Goal: Information Seeking & Learning: Learn about a topic

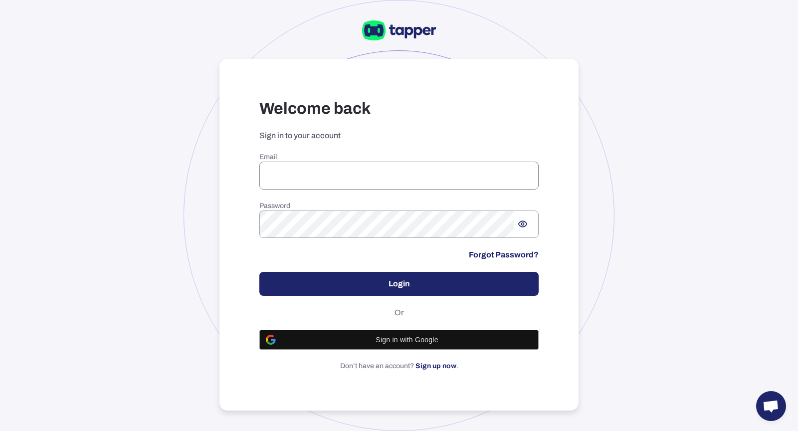
type input "**********"
click at [307, 182] on input "**********" at bounding box center [398, 176] width 279 height 28
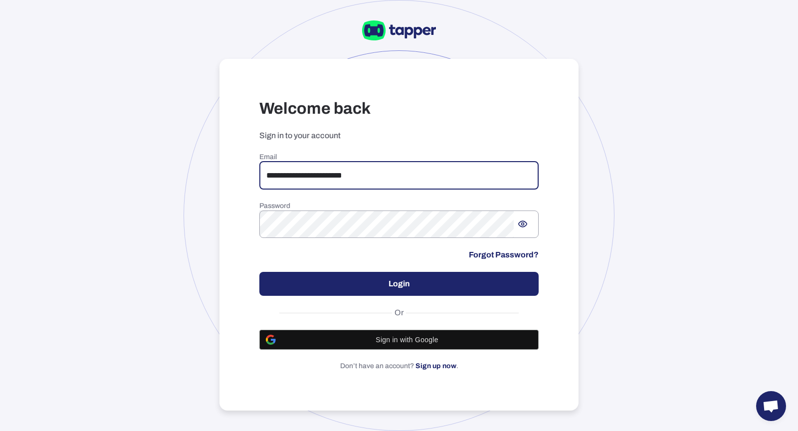
click at [382, 174] on input "**********" at bounding box center [398, 176] width 279 height 28
click at [391, 284] on button "Login" at bounding box center [398, 284] width 279 height 24
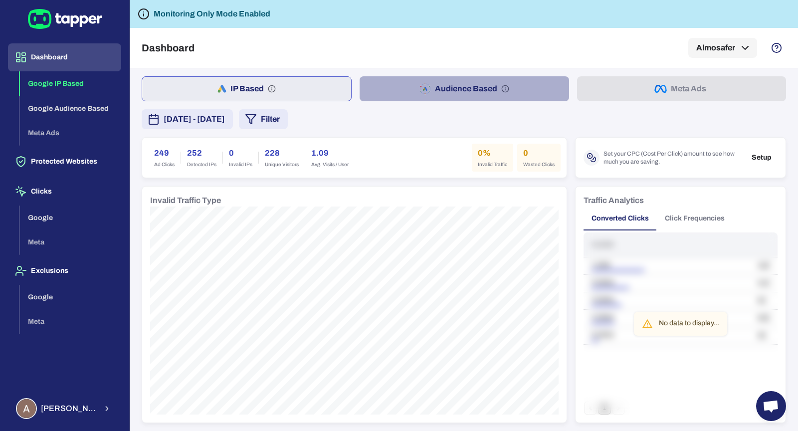
click at [382, 92] on button "Audience Based" at bounding box center [464, 88] width 209 height 25
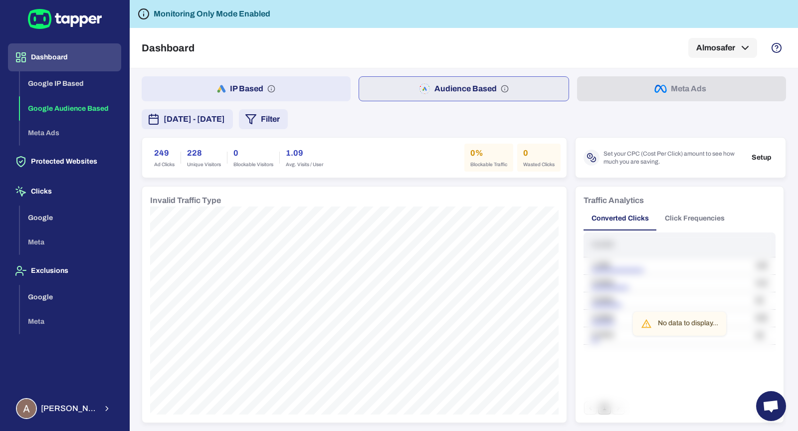
click at [691, 211] on button "Click Frequencies" at bounding box center [695, 219] width 76 height 24
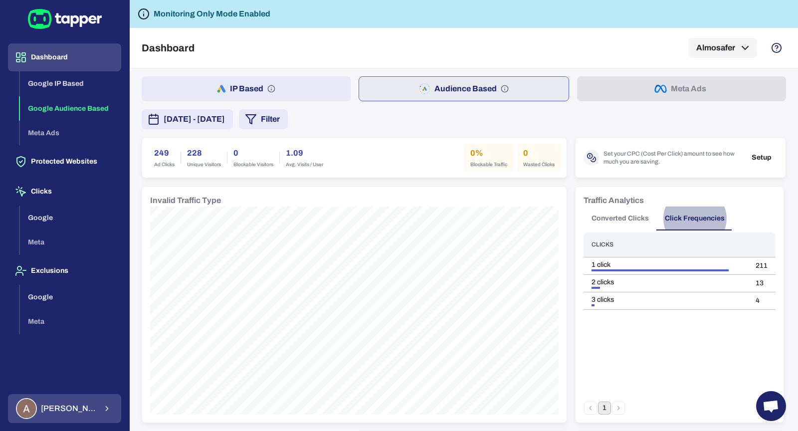
click at [94, 409] on button "[PERSON_NAME]" at bounding box center [64, 408] width 113 height 29
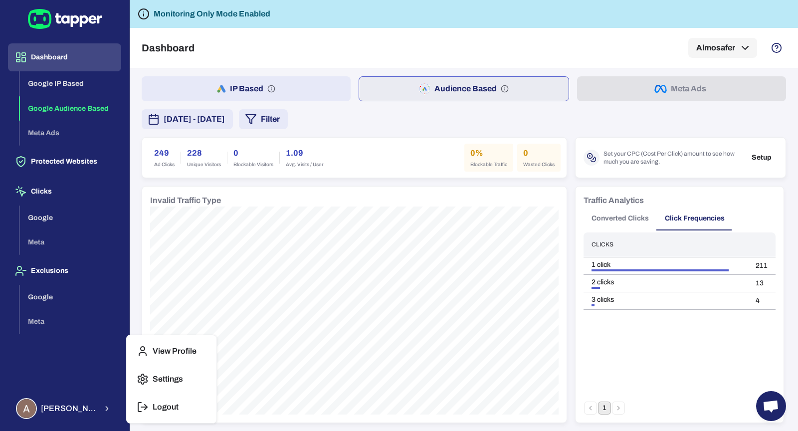
click at [168, 398] on button "Logout" at bounding box center [172, 407] width 82 height 24
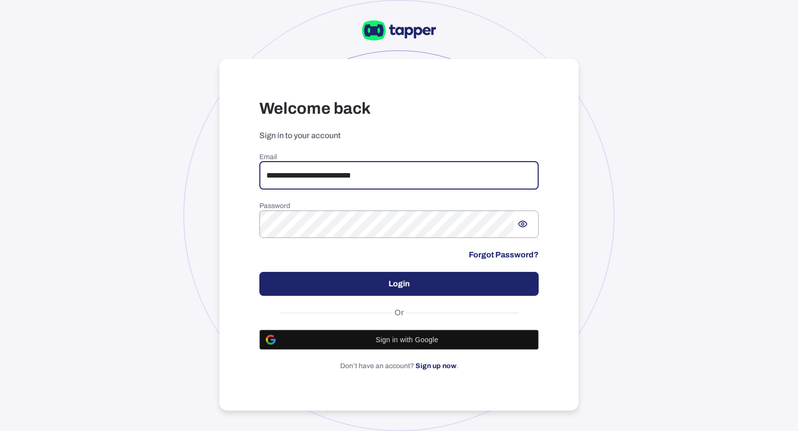
click at [407, 180] on input "**********" at bounding box center [398, 176] width 279 height 28
type input "**********"
click at [516, 279] on button "Login" at bounding box center [398, 284] width 279 height 24
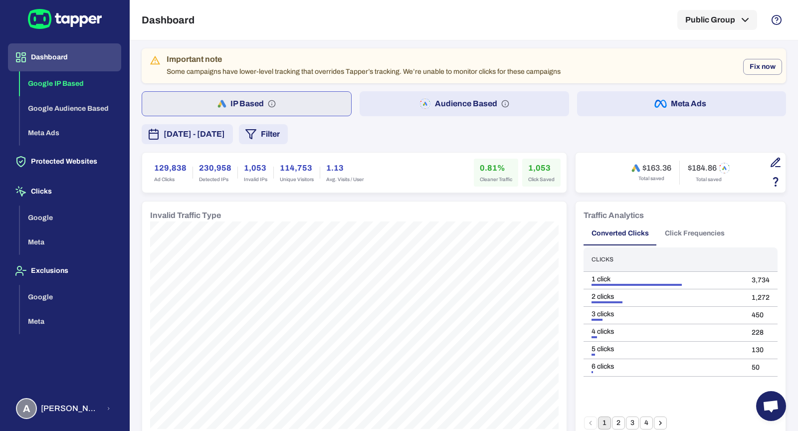
click at [445, 93] on button "Audience Based" at bounding box center [464, 103] width 209 height 25
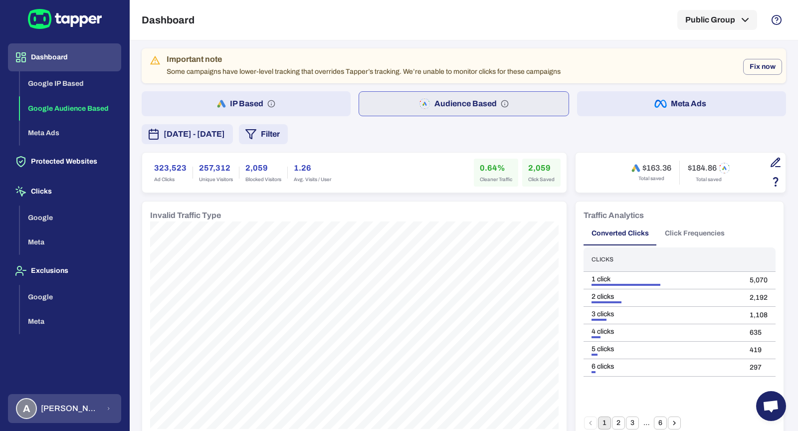
click at [93, 408] on span "Anna Maria Koutsogianni" at bounding box center [70, 409] width 59 height 10
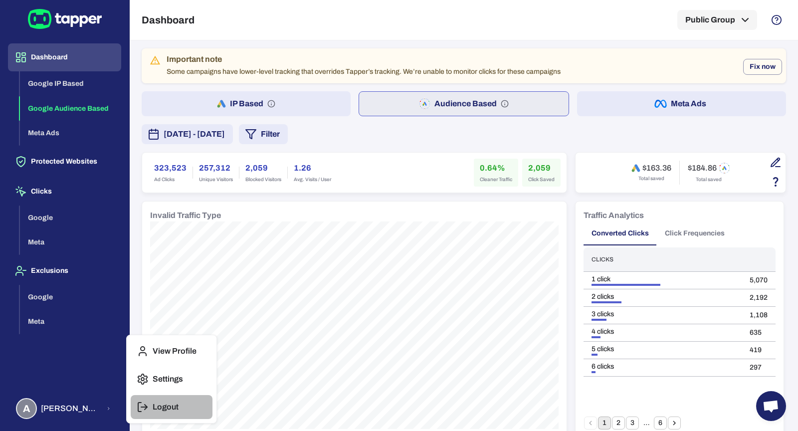
click at [138, 412] on icon "button" at bounding box center [143, 407] width 12 height 12
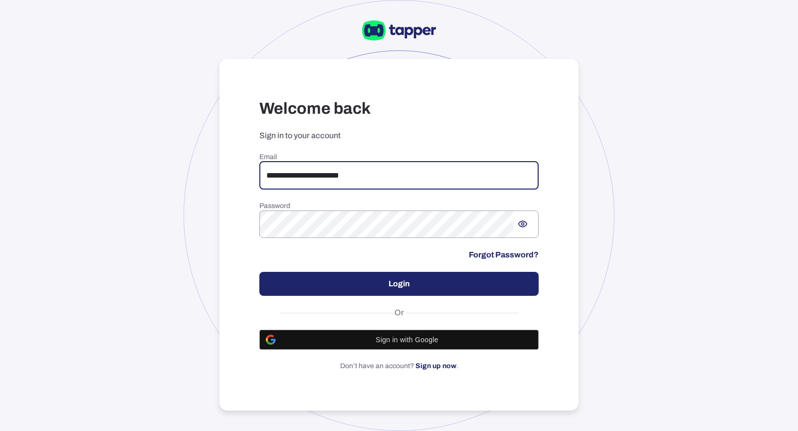
click at [344, 169] on input "**********" at bounding box center [398, 176] width 279 height 28
drag, startPoint x: 357, startPoint y: 169, endPoint x: 277, endPoint y: 166, distance: 79.4
click at [277, 166] on input "**********" at bounding box center [398, 176] width 279 height 28
drag, startPoint x: 364, startPoint y: 172, endPoint x: 263, endPoint y: 166, distance: 101.4
click at [263, 166] on input "**********" at bounding box center [398, 176] width 279 height 28
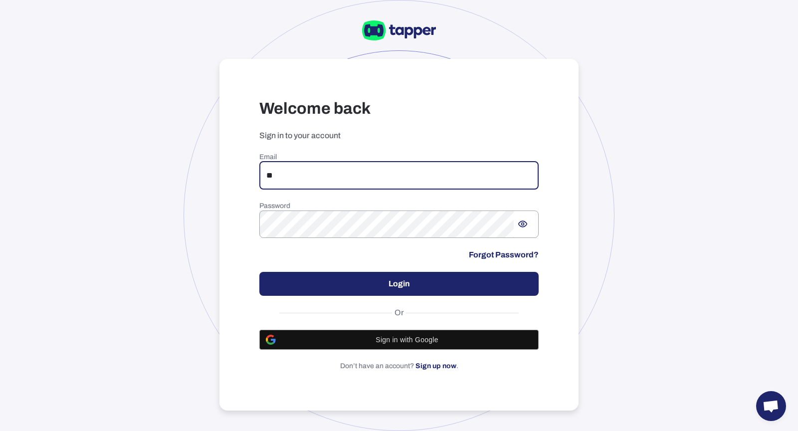
type input "*"
type input "**********"
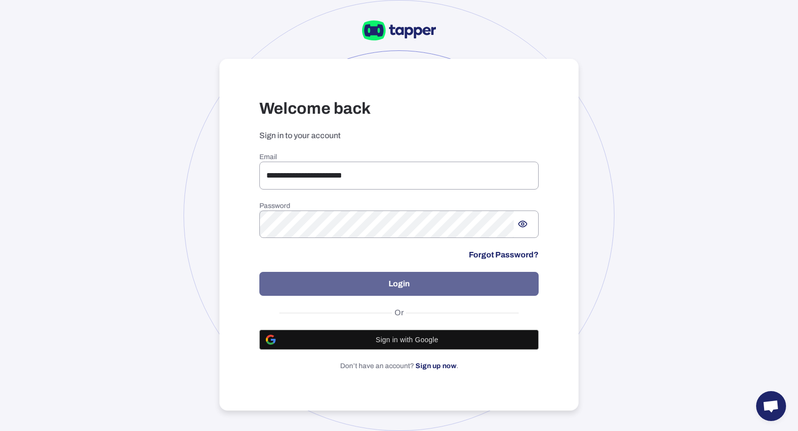
click at [343, 276] on button "Login" at bounding box center [398, 284] width 279 height 24
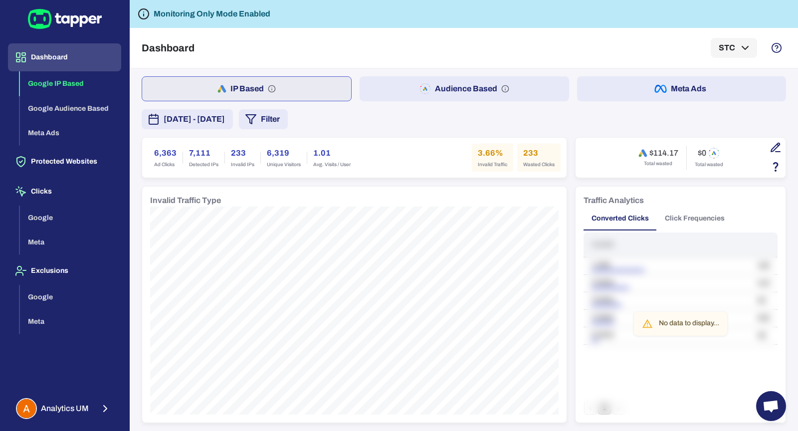
click at [606, 110] on div "September 22, 2025 - September 28, 2025 Filter" at bounding box center [464, 119] width 645 height 20
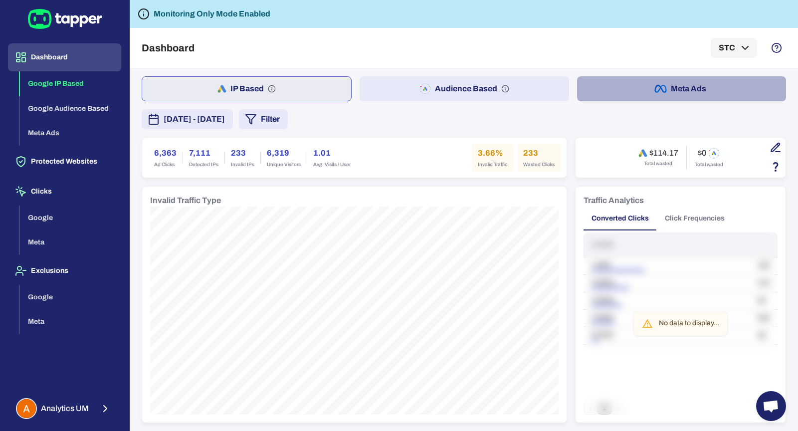
click at [595, 95] on button "Meta Ads" at bounding box center [681, 88] width 209 height 25
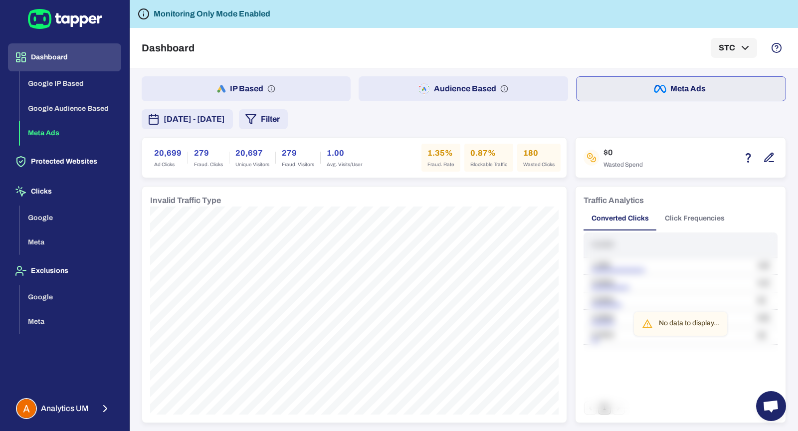
click at [667, 218] on button "Click Frequencies" at bounding box center [695, 219] width 76 height 24
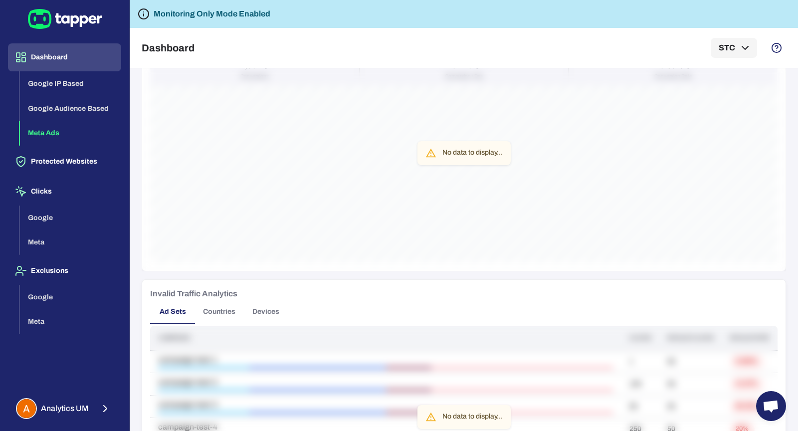
scroll to position [466, 0]
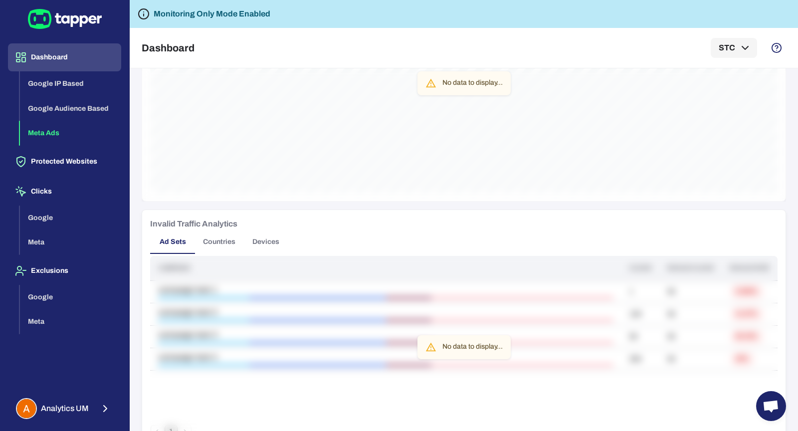
click at [221, 244] on button "Countries" at bounding box center [219, 242] width 48 height 24
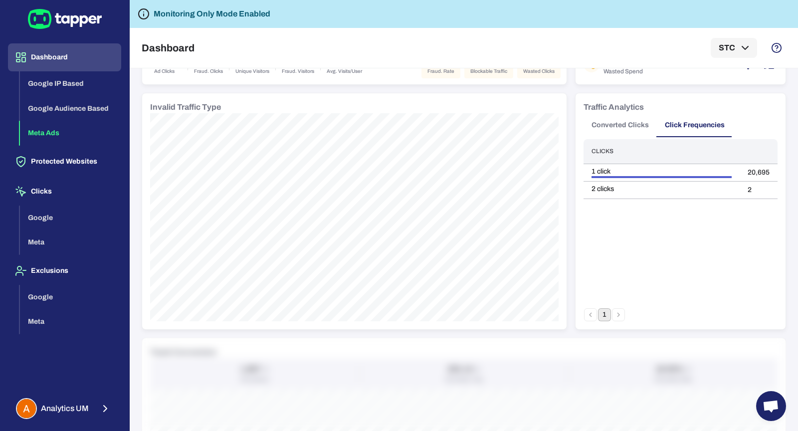
scroll to position [0, 0]
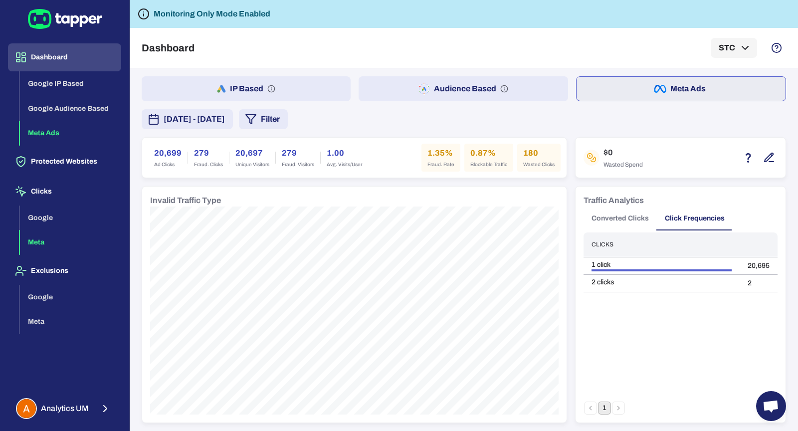
click at [36, 243] on button "Meta" at bounding box center [70, 242] width 101 height 25
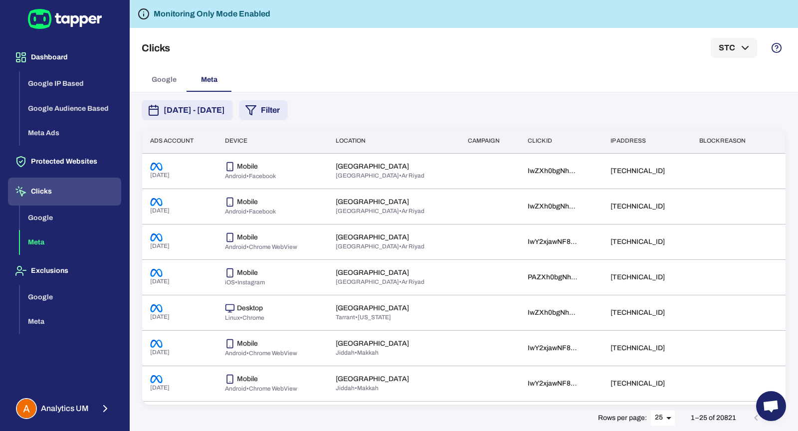
click at [288, 110] on button "Filter" at bounding box center [263, 110] width 49 height 20
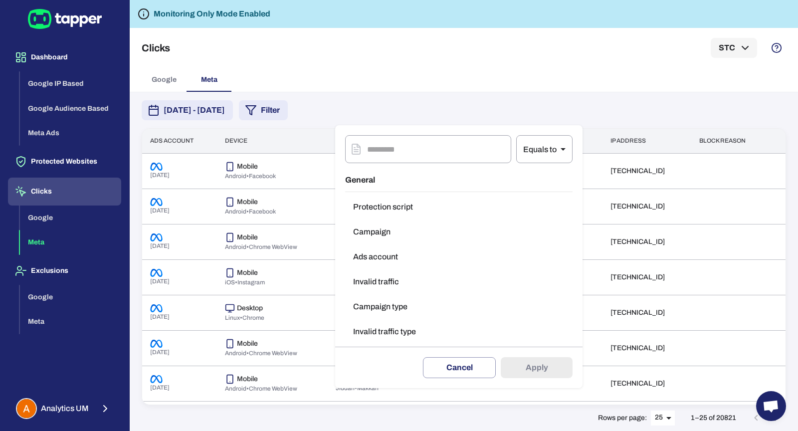
click at [367, 282] on button "Invalid traffic" at bounding box center [458, 282] width 227 height 20
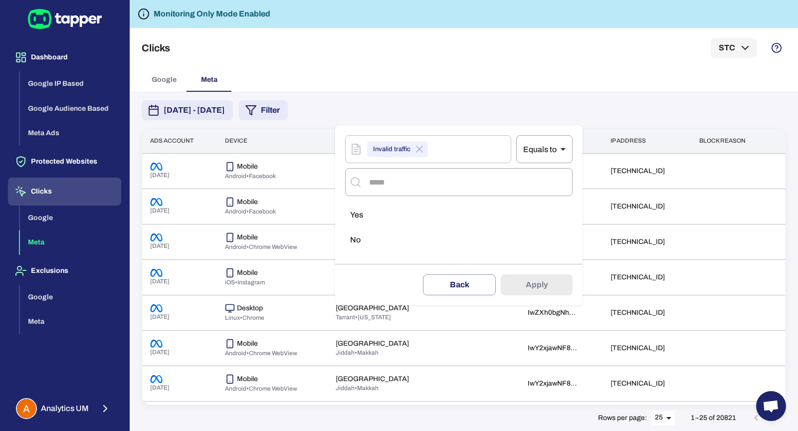
click at [369, 203] on ul "Yes No" at bounding box center [458, 230] width 227 height 58
click at [382, 217] on li "Yes" at bounding box center [458, 215] width 227 height 20
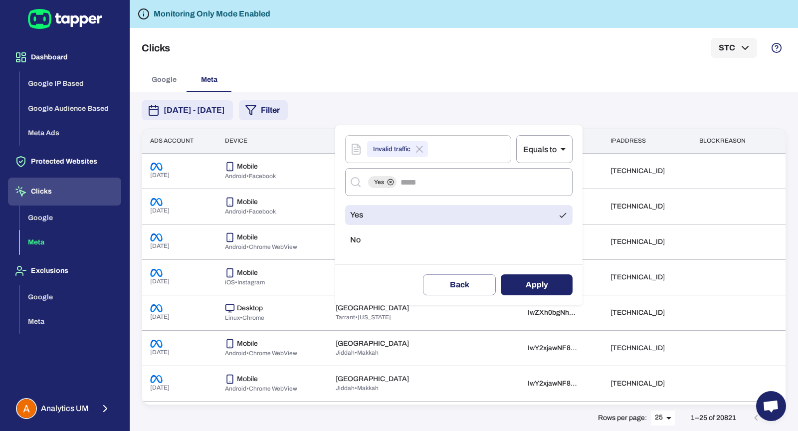
click at [521, 281] on button "Apply" at bounding box center [537, 284] width 72 height 21
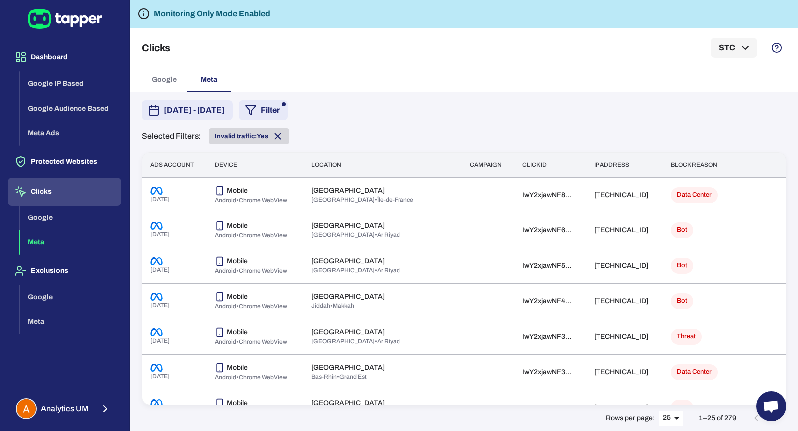
click at [282, 140] on icon at bounding box center [277, 136] width 11 height 11
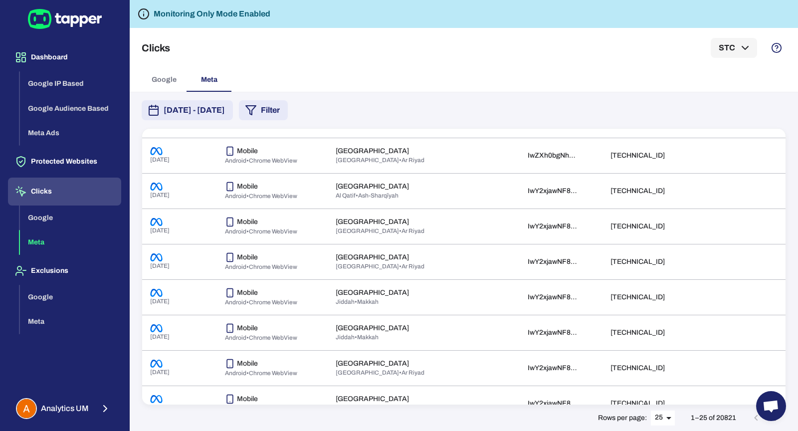
scroll to position [627, 0]
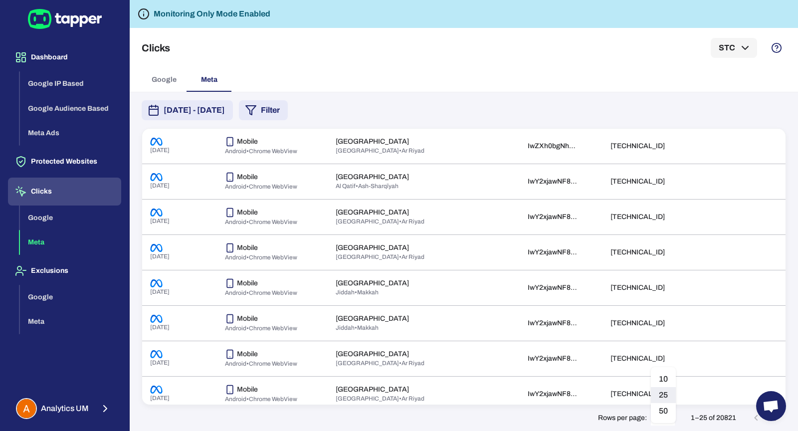
click at [665, 416] on body "Dashboard Google IP Based Google Audience Based Meta Ads Protected Websites Cli…" at bounding box center [399, 215] width 798 height 431
click at [661, 411] on li "50" at bounding box center [663, 411] width 25 height 16
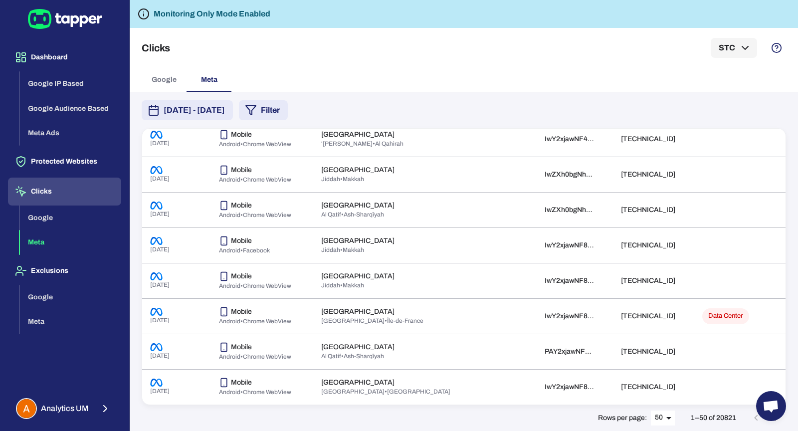
scroll to position [1017, 0]
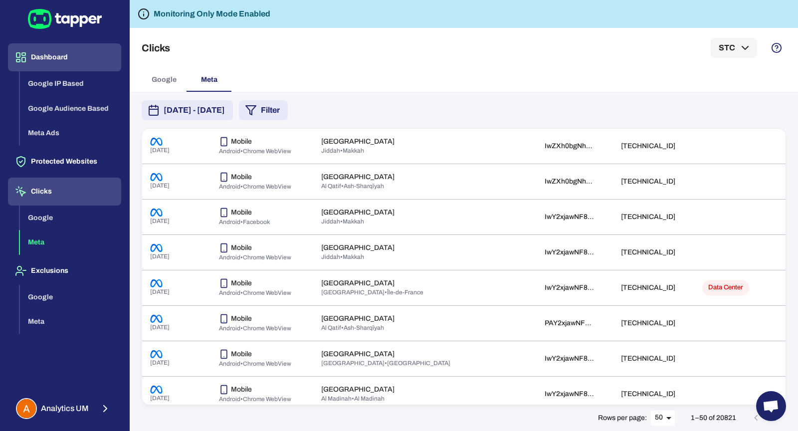
click at [81, 60] on button "Dashboard" at bounding box center [64, 57] width 113 height 28
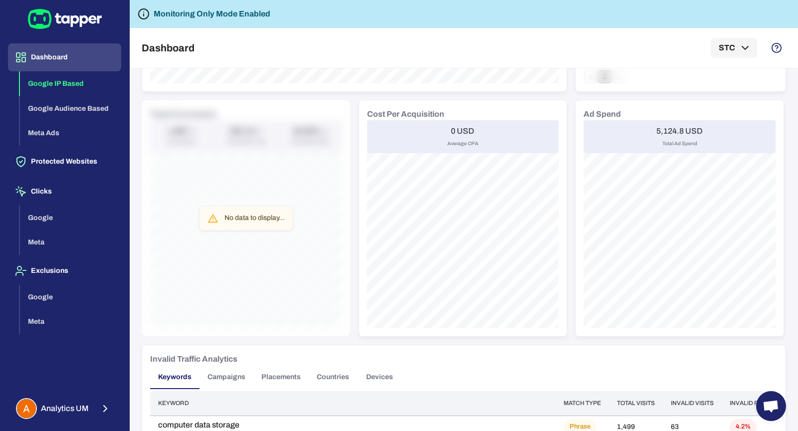
scroll to position [436, 0]
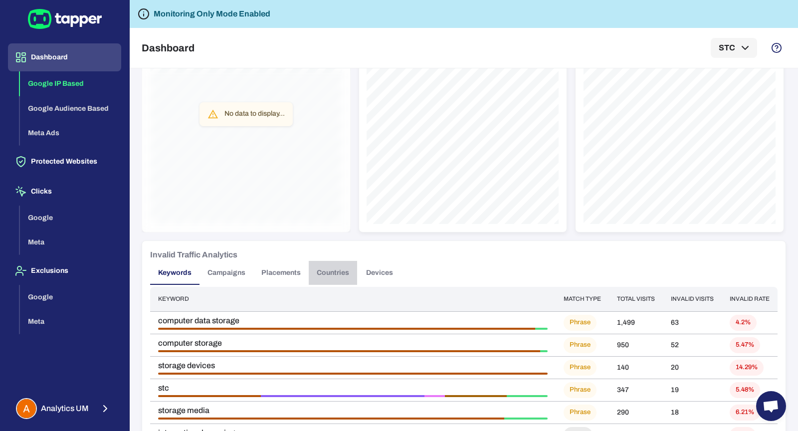
click at [336, 272] on button "Countries" at bounding box center [333, 273] width 48 height 24
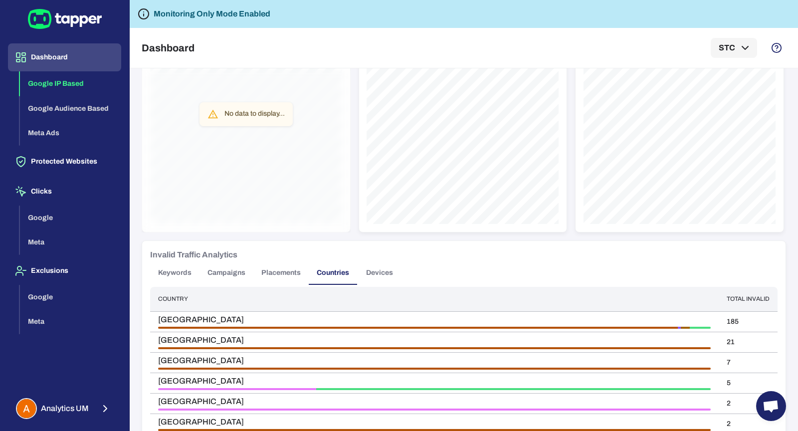
scroll to position [494, 0]
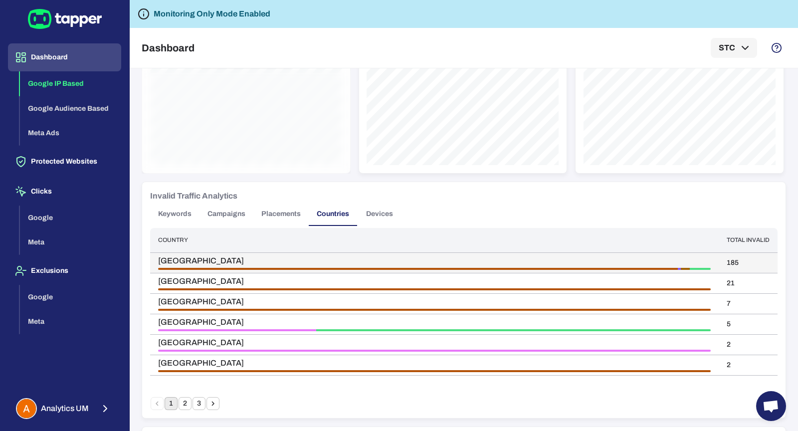
click at [346, 261] on span "Egypt" at bounding box center [434, 261] width 553 height 10
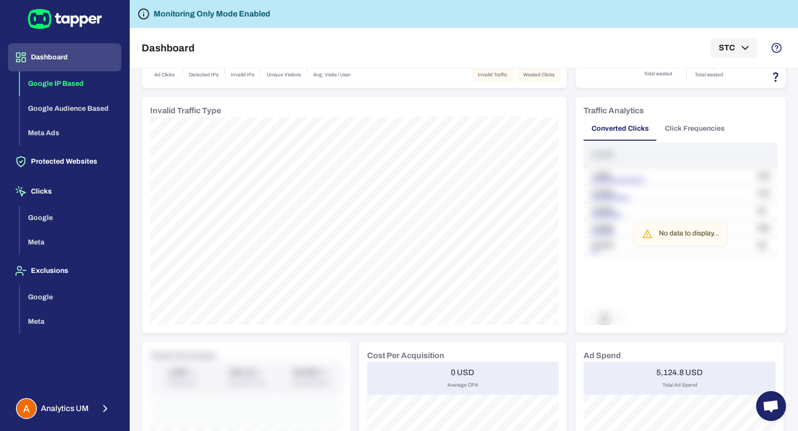
scroll to position [0, 0]
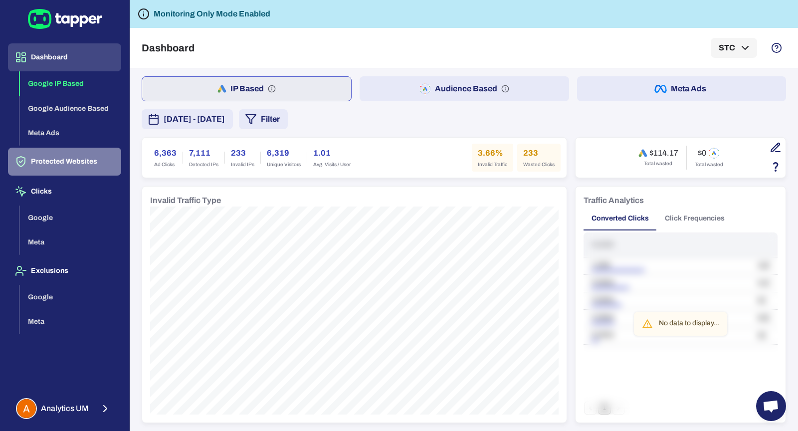
click at [93, 155] on button "Protected Websites" at bounding box center [64, 162] width 113 height 28
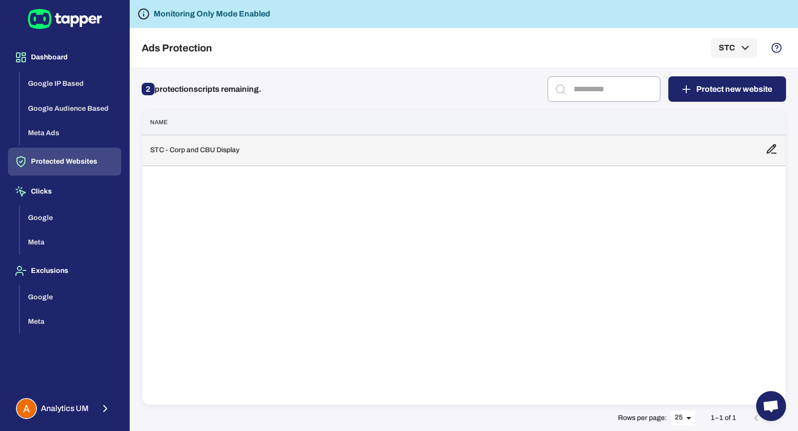
click at [301, 151] on td "STC - Corp and CBU Display" at bounding box center [450, 150] width 616 height 31
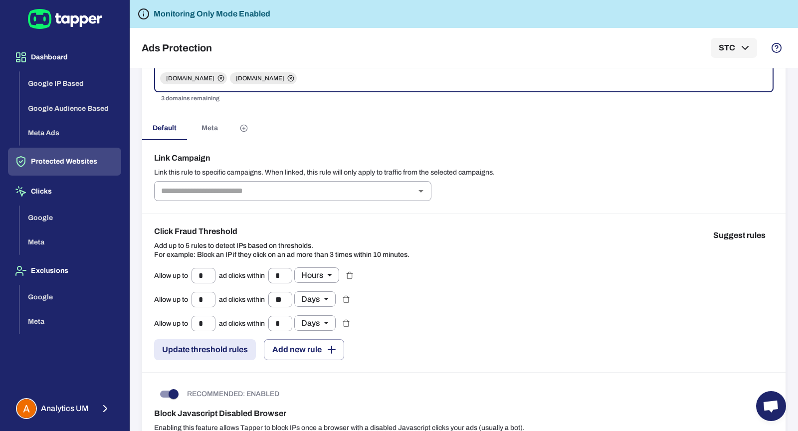
scroll to position [69, 0]
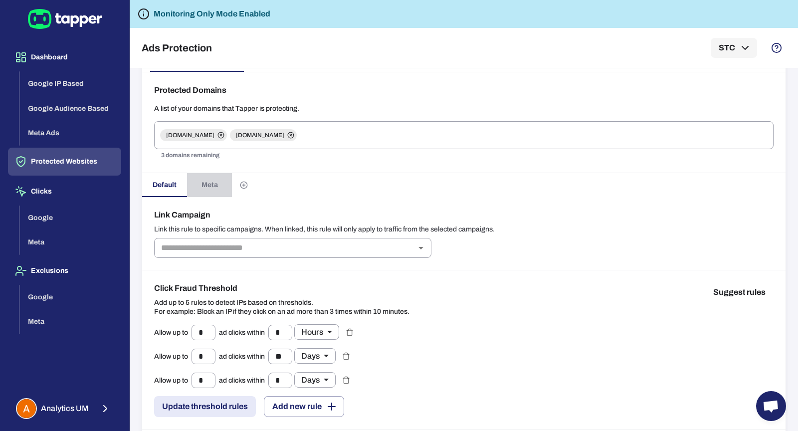
click at [207, 181] on span "Meta" at bounding box center [210, 185] width 16 height 9
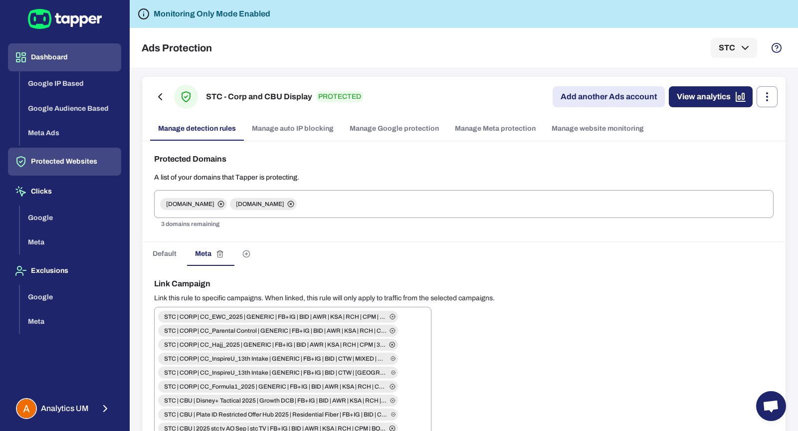
click at [82, 64] on button "Dashboard" at bounding box center [64, 57] width 113 height 28
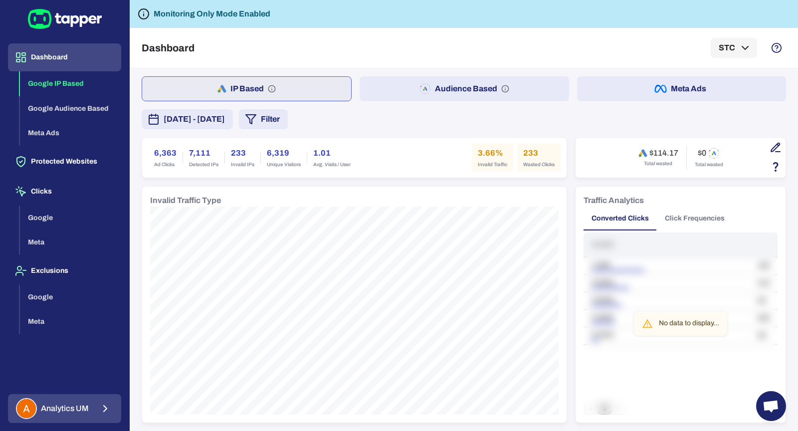
click at [92, 411] on button "Analytics UM" at bounding box center [64, 408] width 113 height 29
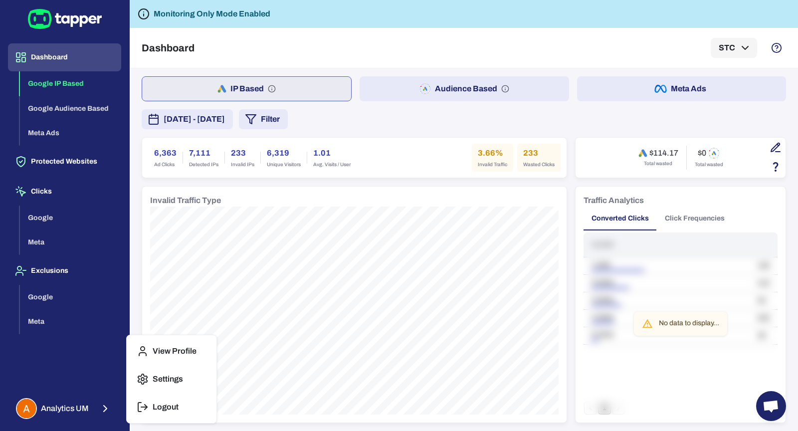
click at [143, 403] on icon "button" at bounding box center [143, 407] width 12 height 12
